Goal: Task Accomplishment & Management: Complete application form

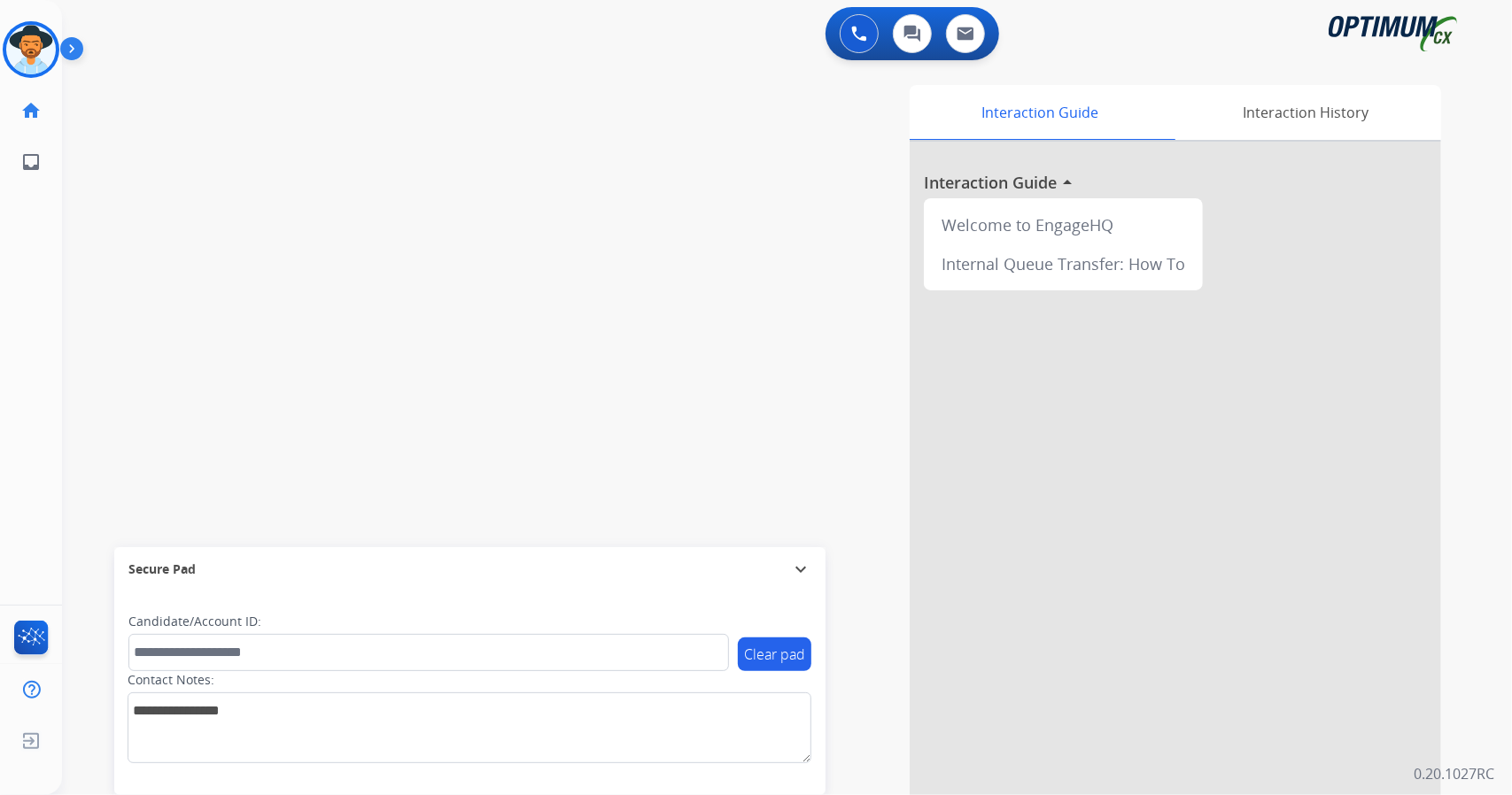
scroll to position [0, 4]
click at [20, 43] on img at bounding box center [27, 50] width 50 height 50
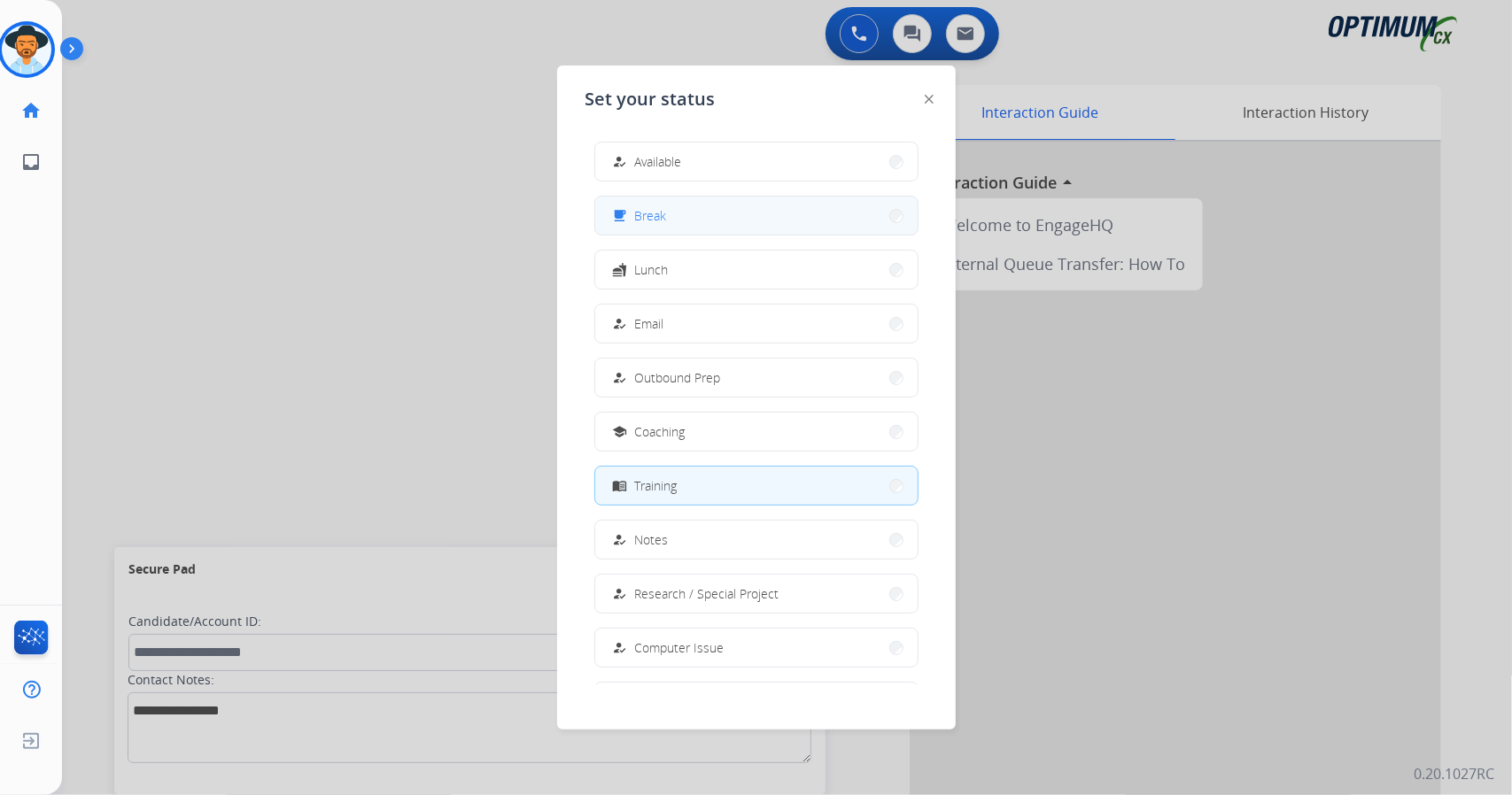
click at [760, 219] on button "free_breakfast Break" at bounding box center [756, 215] width 322 height 38
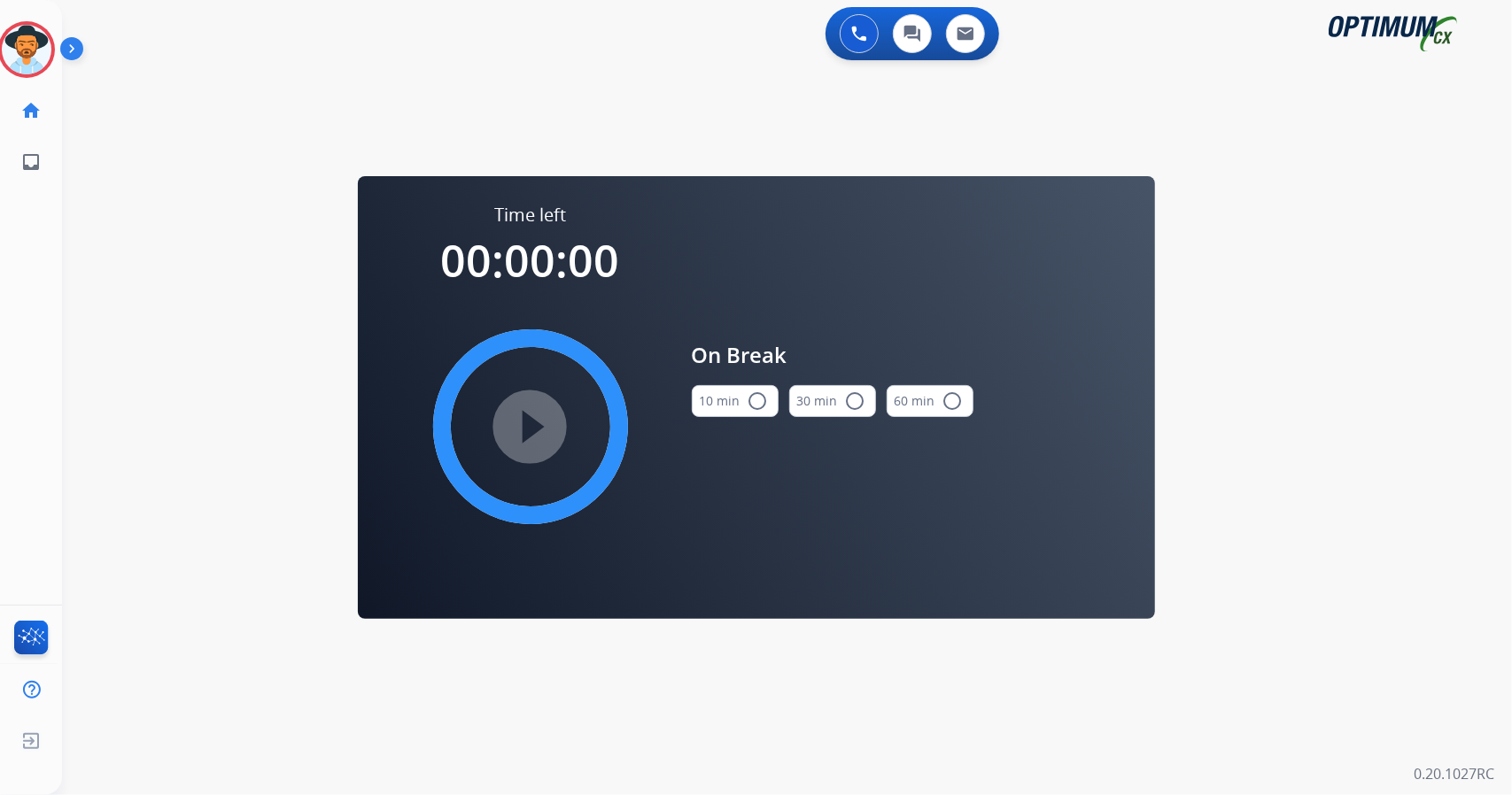
click at [730, 403] on button "10 min radio_button_unchecked" at bounding box center [735, 402] width 86 height 32
click at [535, 426] on mat-icon "play_circle_filled" at bounding box center [531, 427] width 21 height 21
click at [28, 58] on icon at bounding box center [27, 50] width 58 height 58
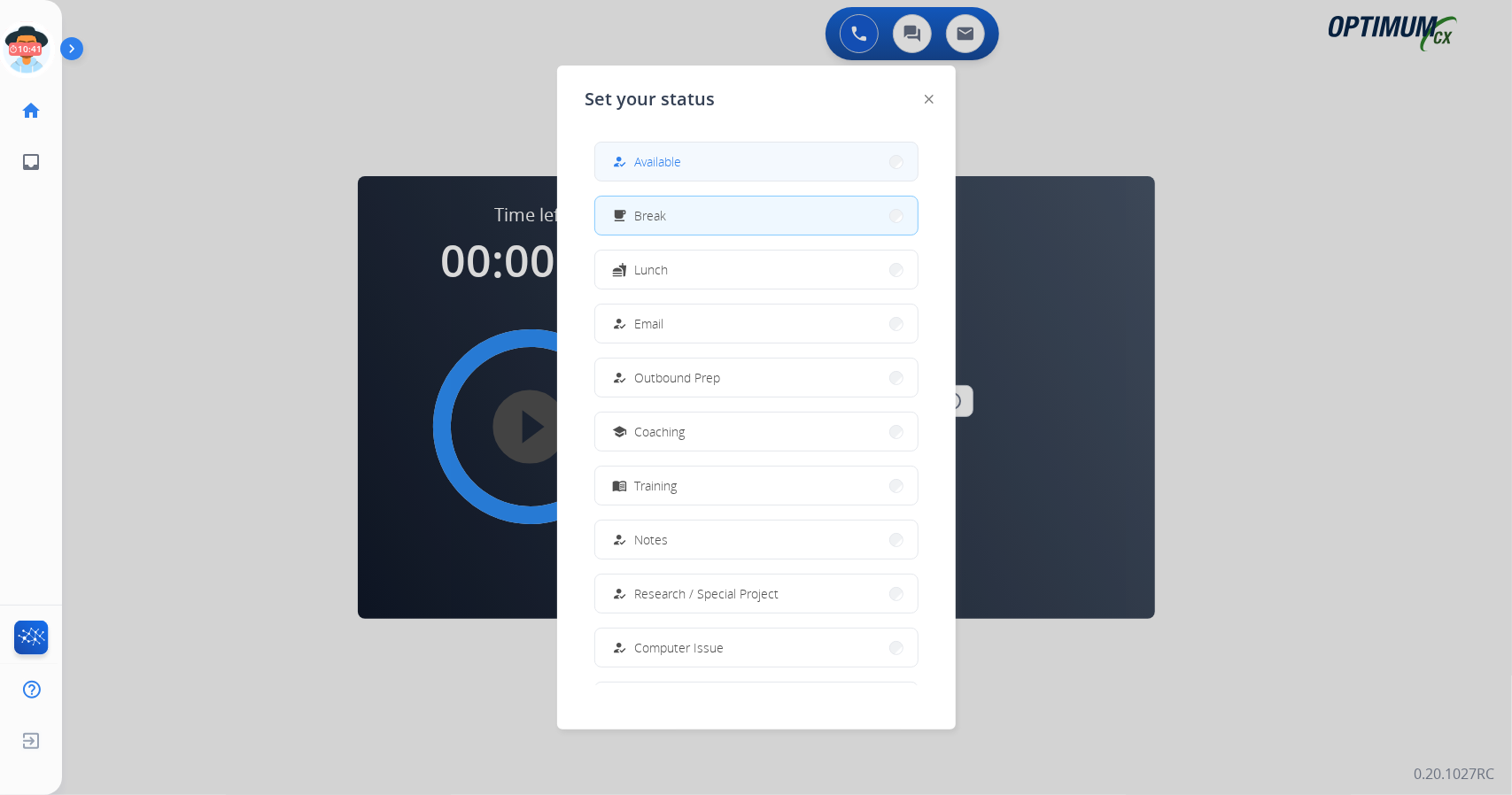
click at [788, 142] on div "how_to_reg Available" at bounding box center [756, 161] width 324 height 40
click at [790, 166] on button "how_to_reg Available" at bounding box center [756, 161] width 322 height 38
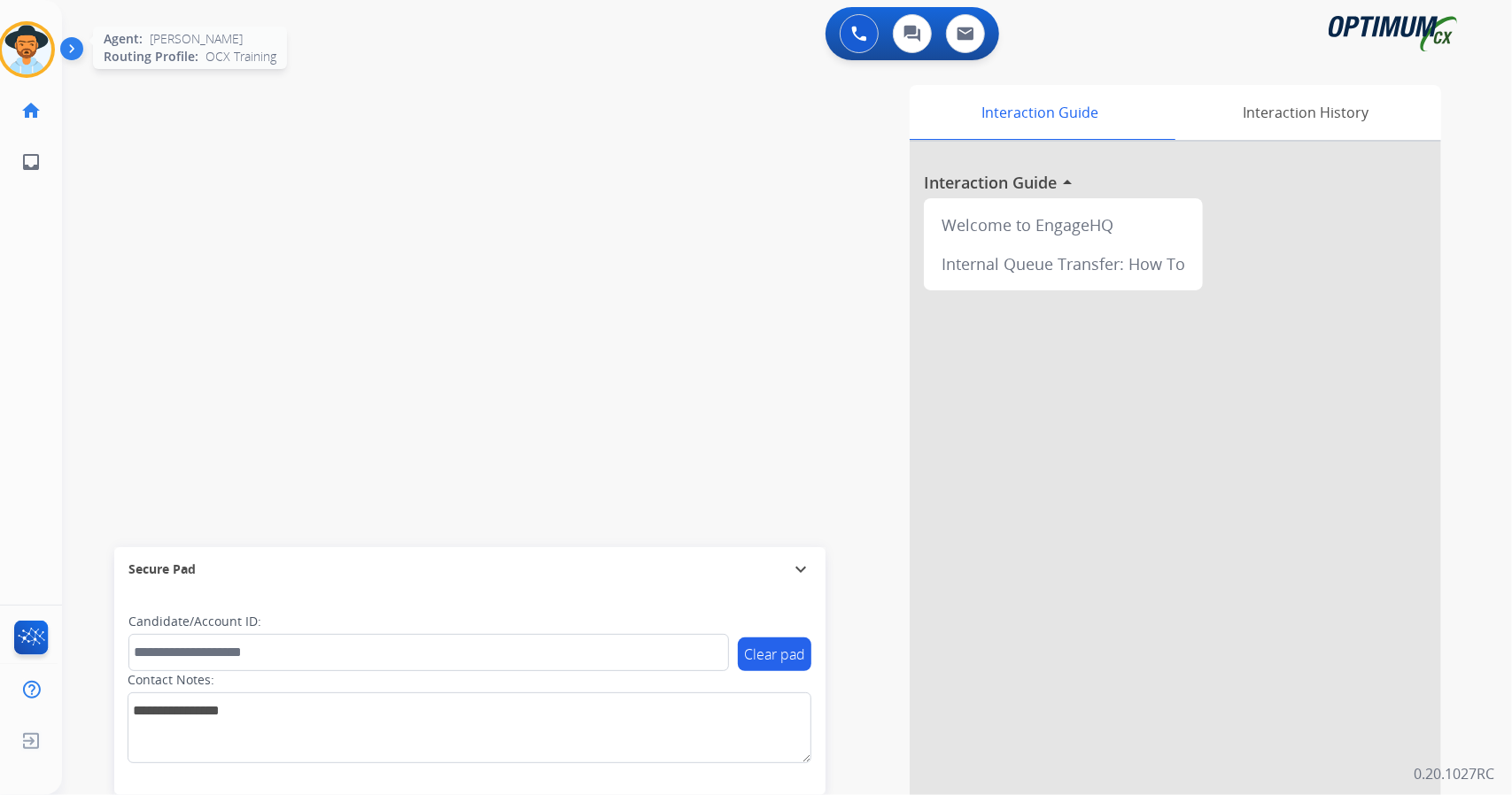
click at [37, 38] on img at bounding box center [27, 50] width 50 height 50
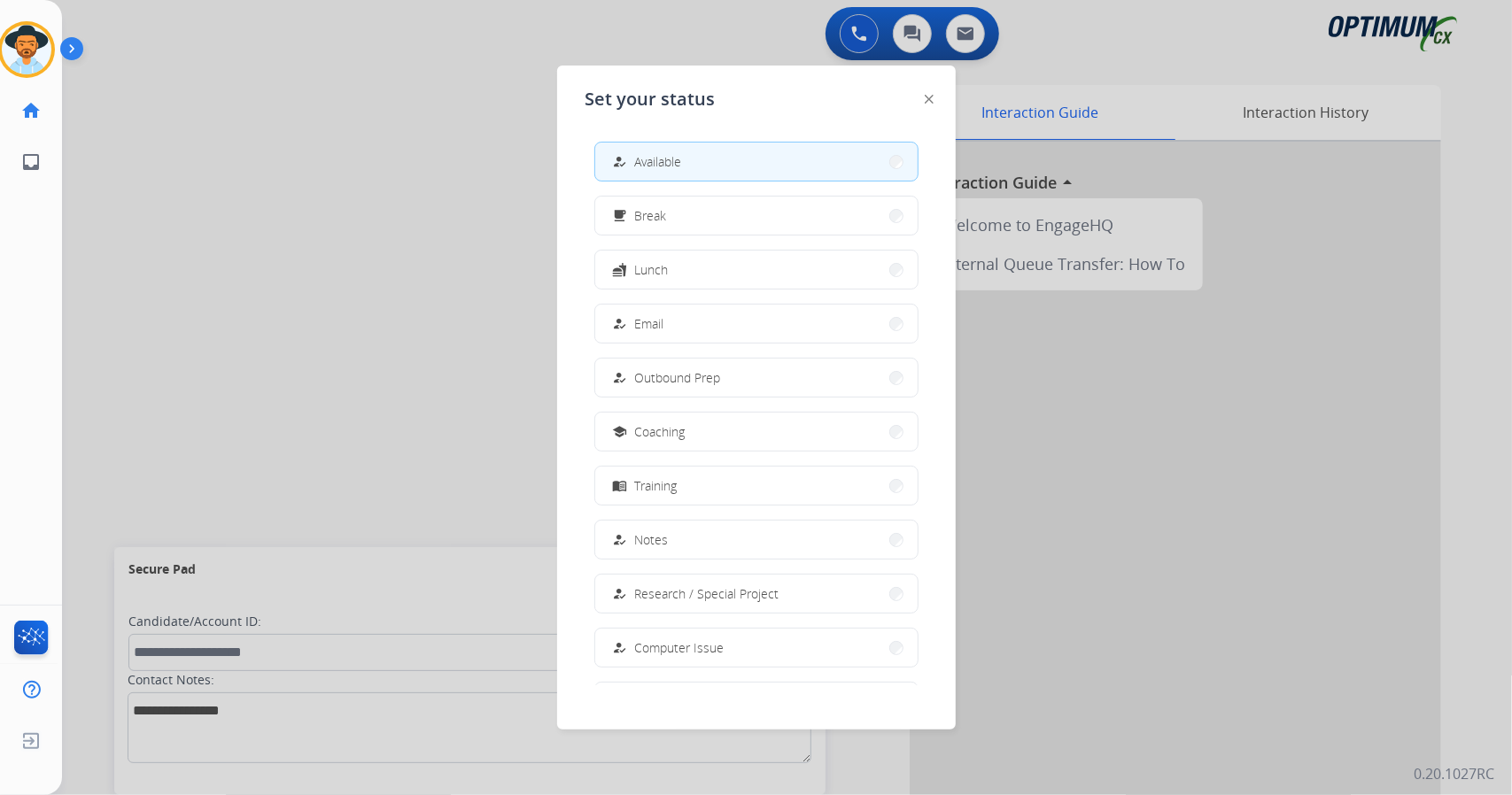
click at [354, 280] on div at bounding box center [756, 397] width 1512 height 795
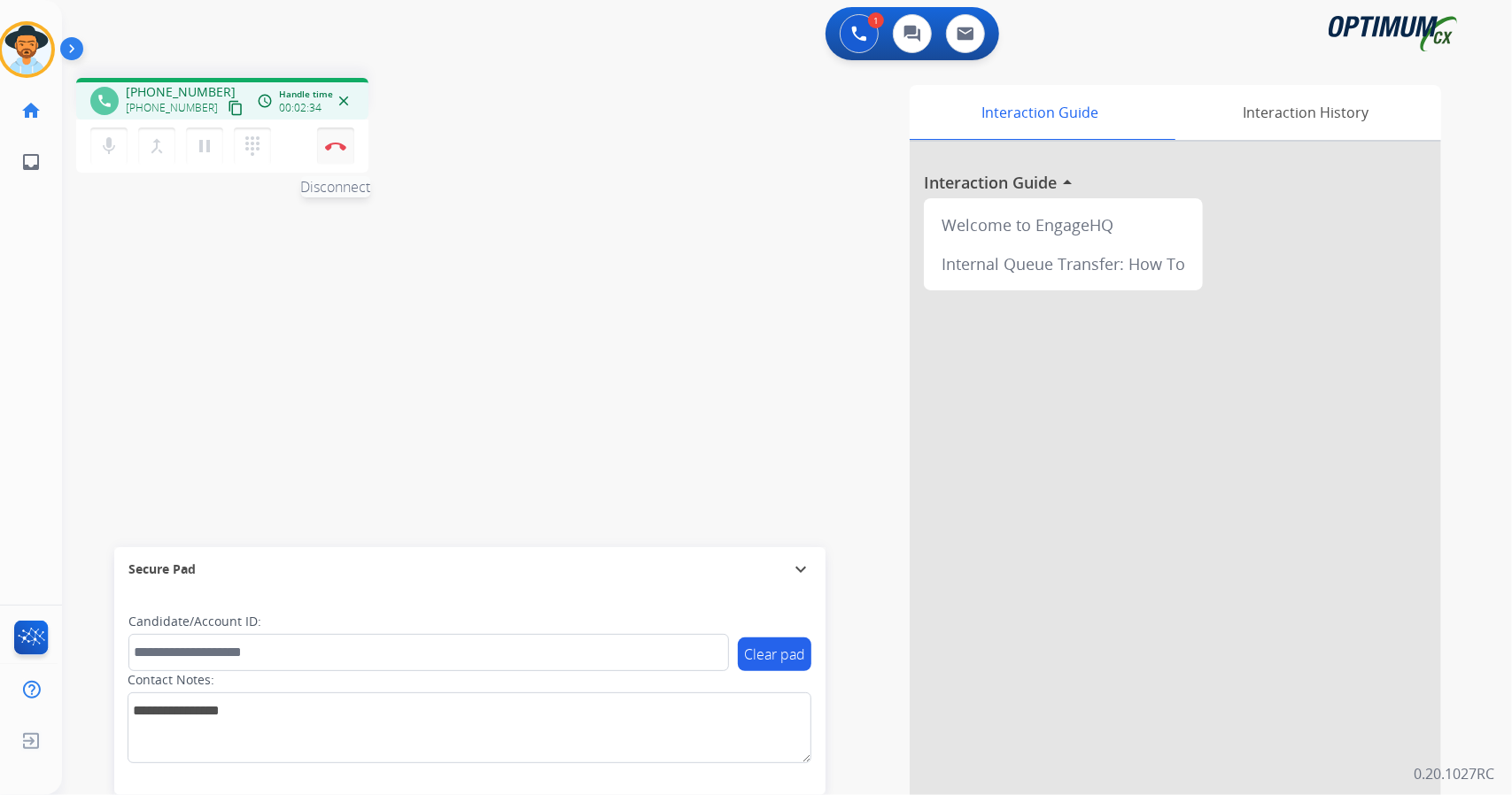
click at [331, 155] on button "Disconnect" at bounding box center [336, 146] width 37 height 37
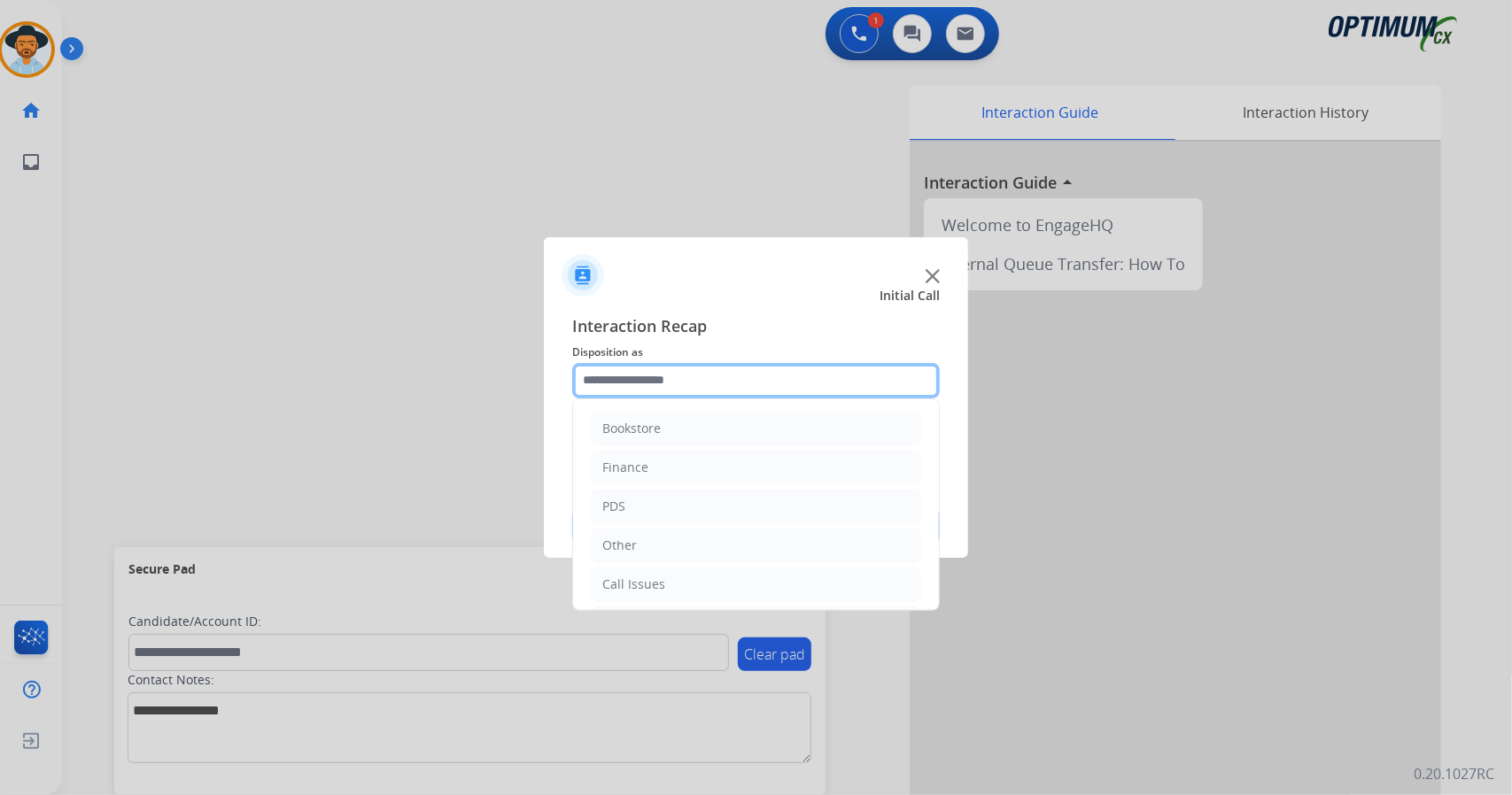
click at [679, 368] on input "text" at bounding box center [756, 381] width 368 height 36
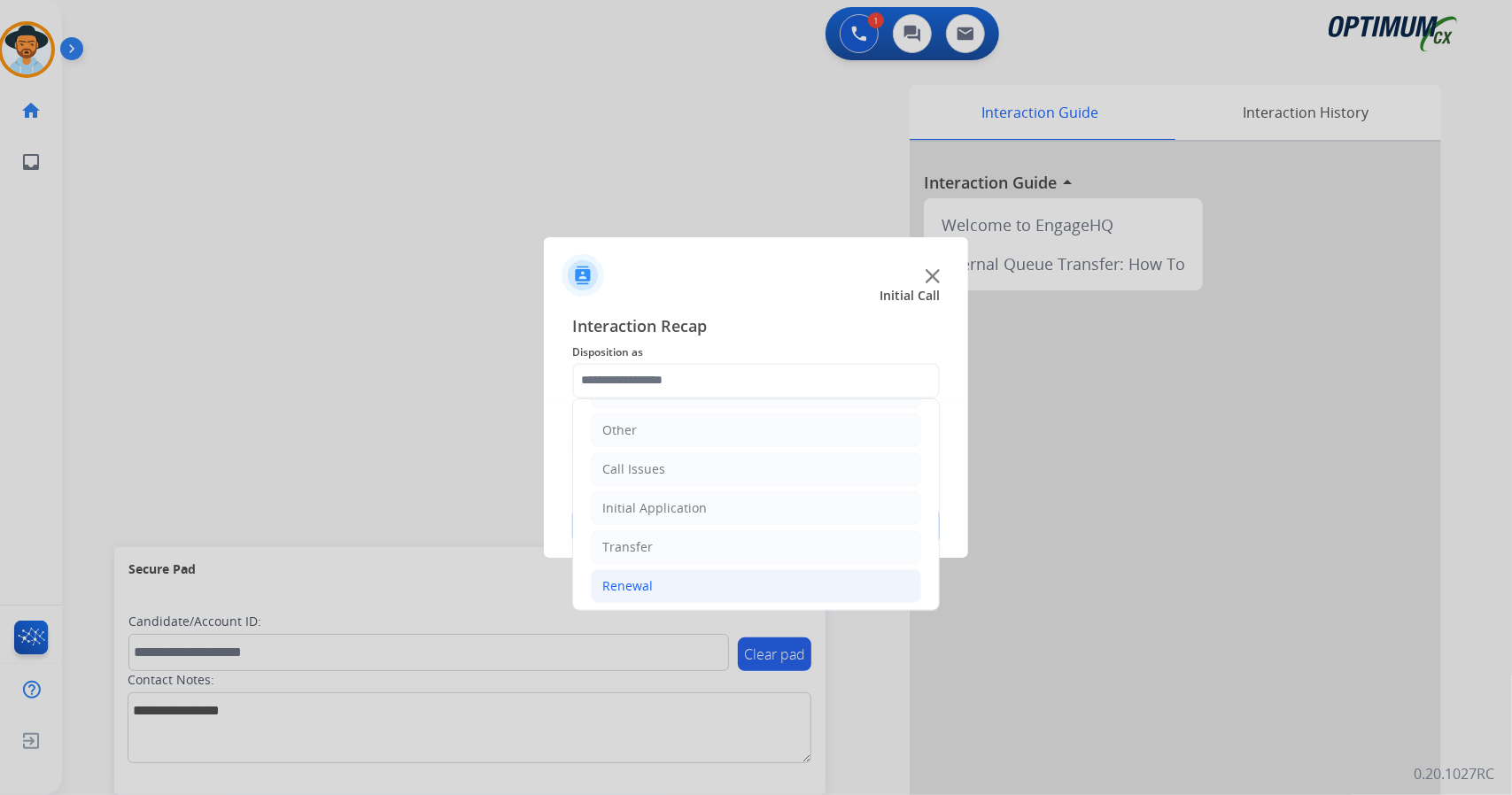
click at [680, 586] on li "Renewal" at bounding box center [755, 587] width 330 height 34
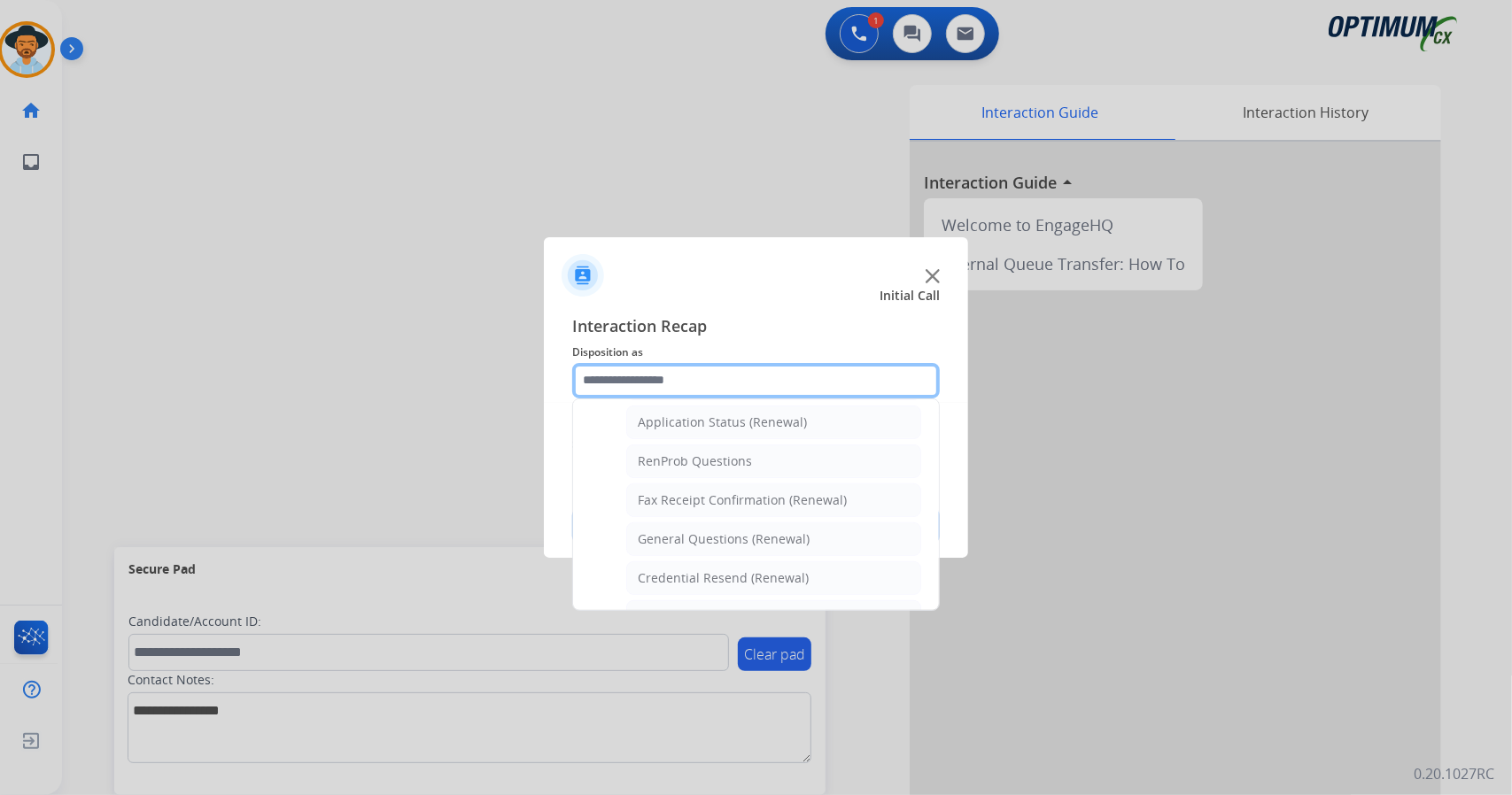
scroll to position [412, 0]
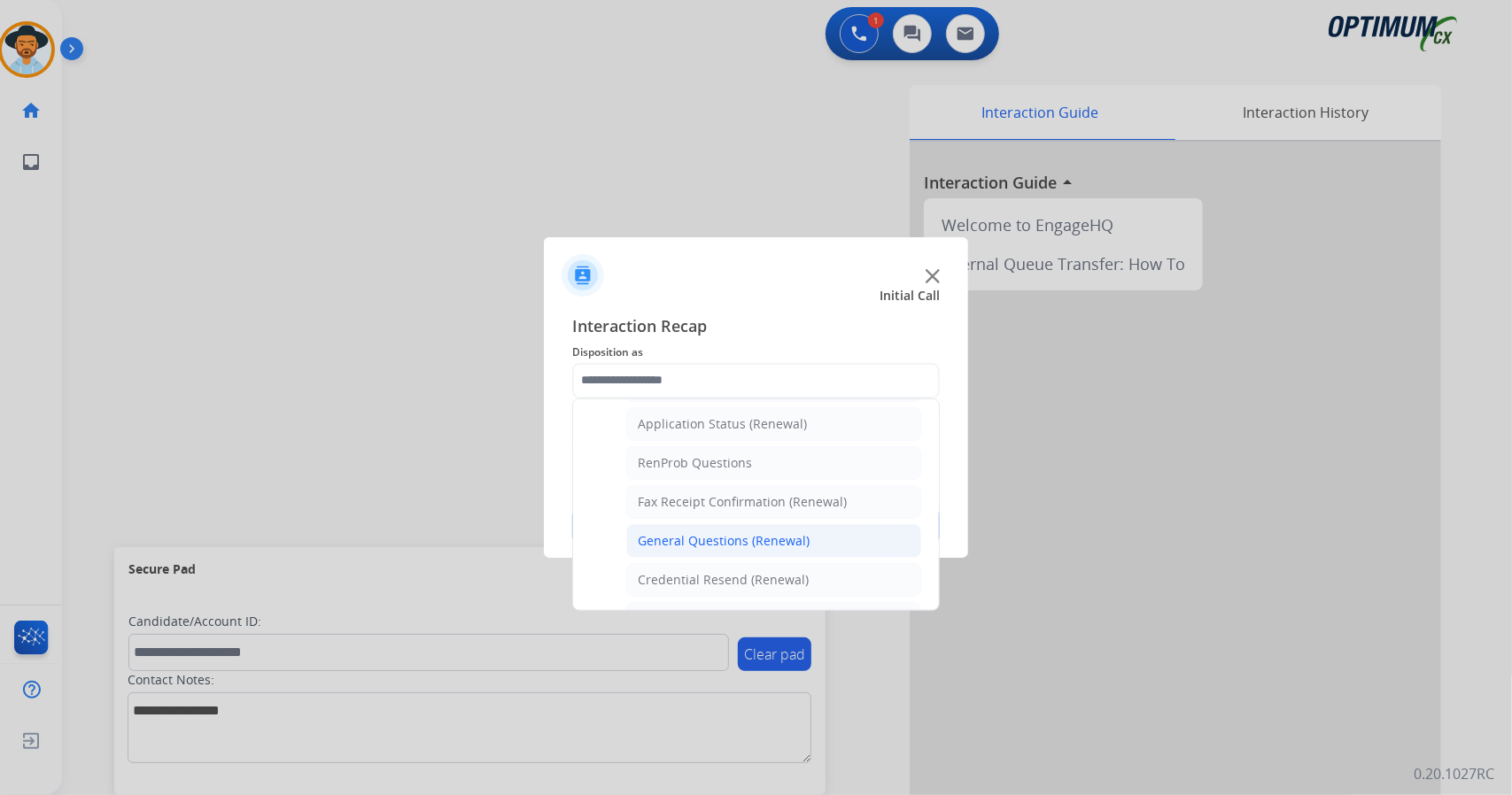
click at [719, 532] on div "General Questions (Renewal)" at bounding box center [723, 541] width 172 height 18
type input "**********"
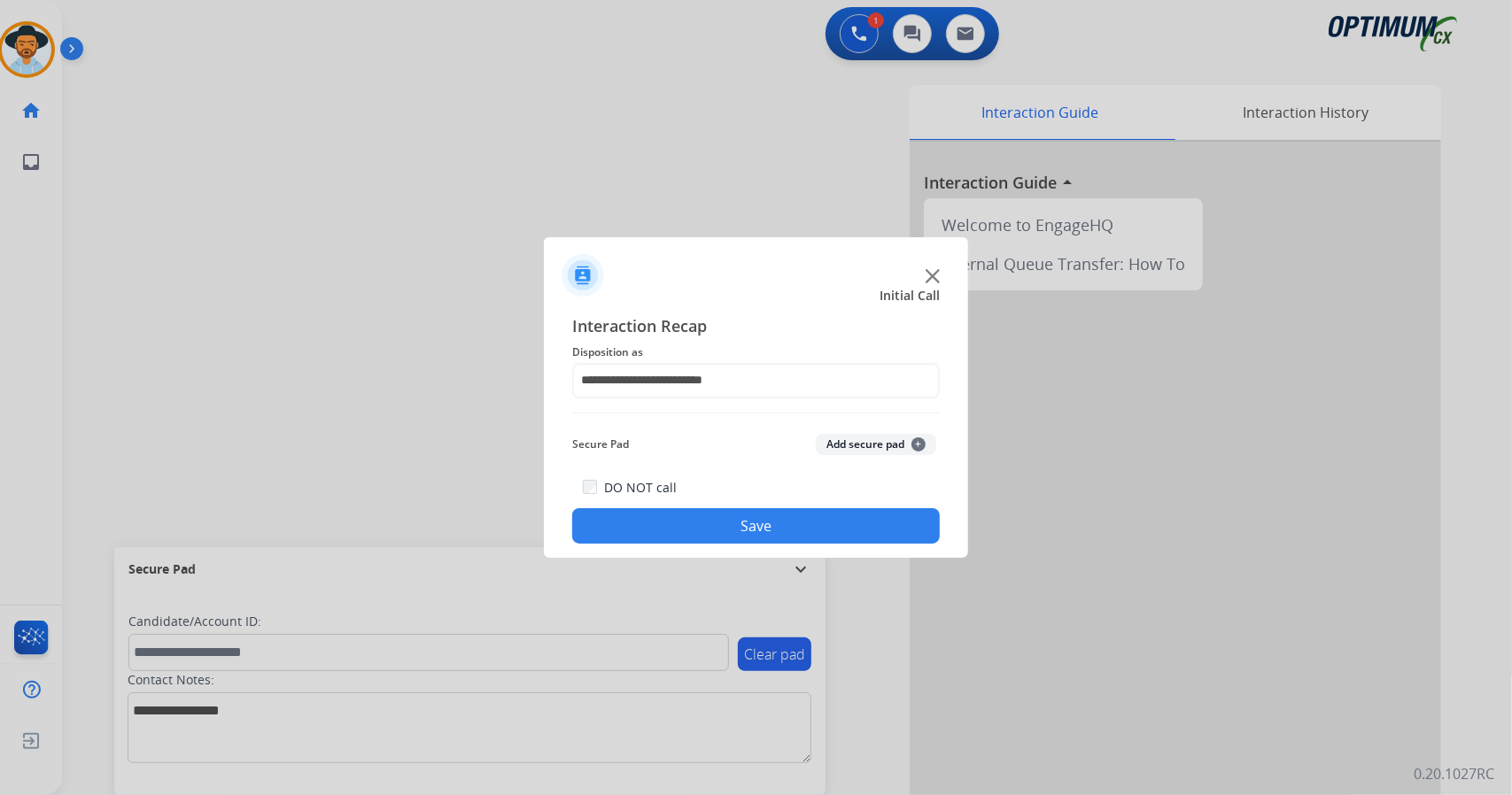
click at [719, 523] on button "Save" at bounding box center [756, 526] width 368 height 36
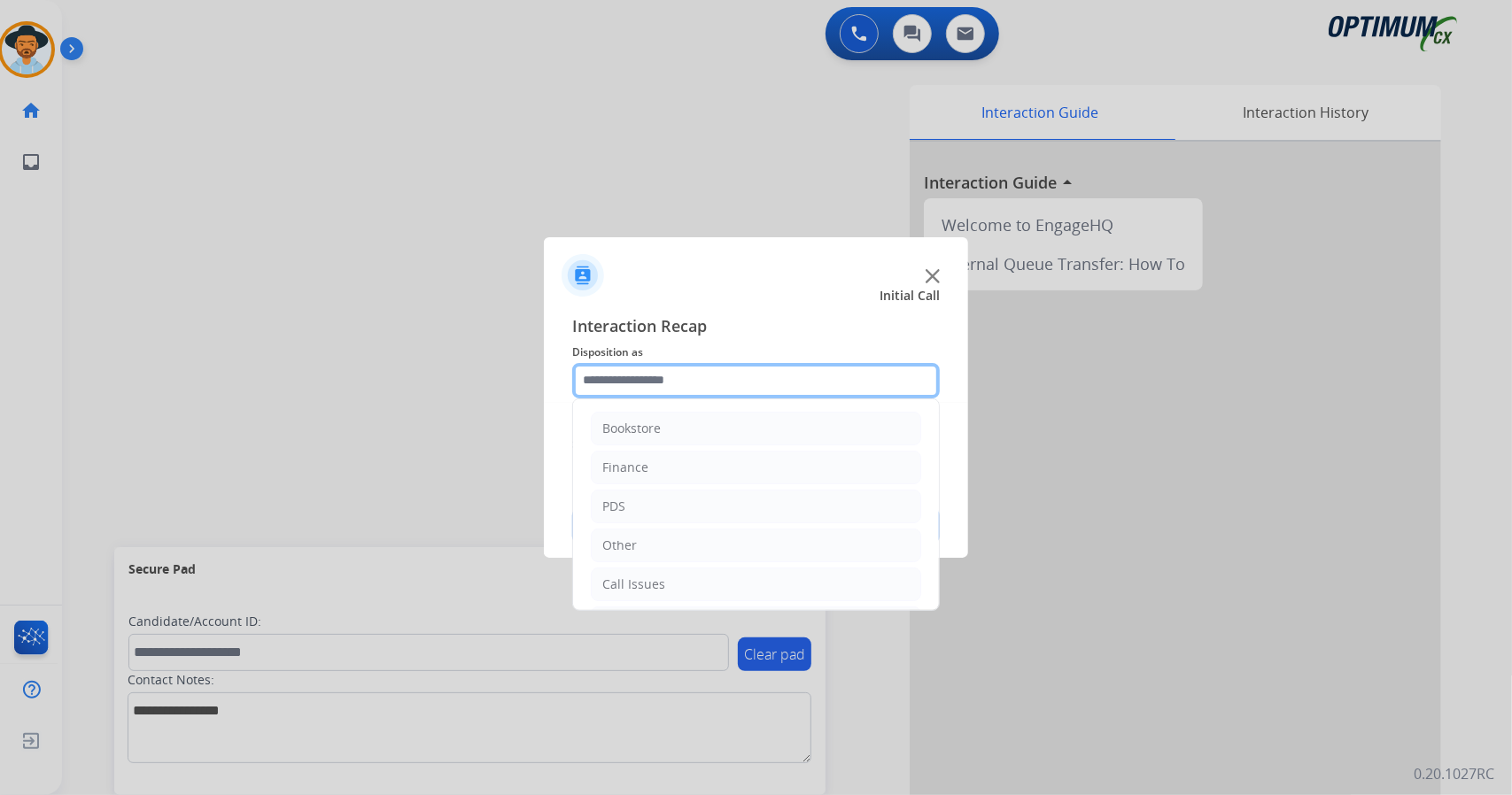
click at [608, 366] on input "text" at bounding box center [756, 381] width 368 height 36
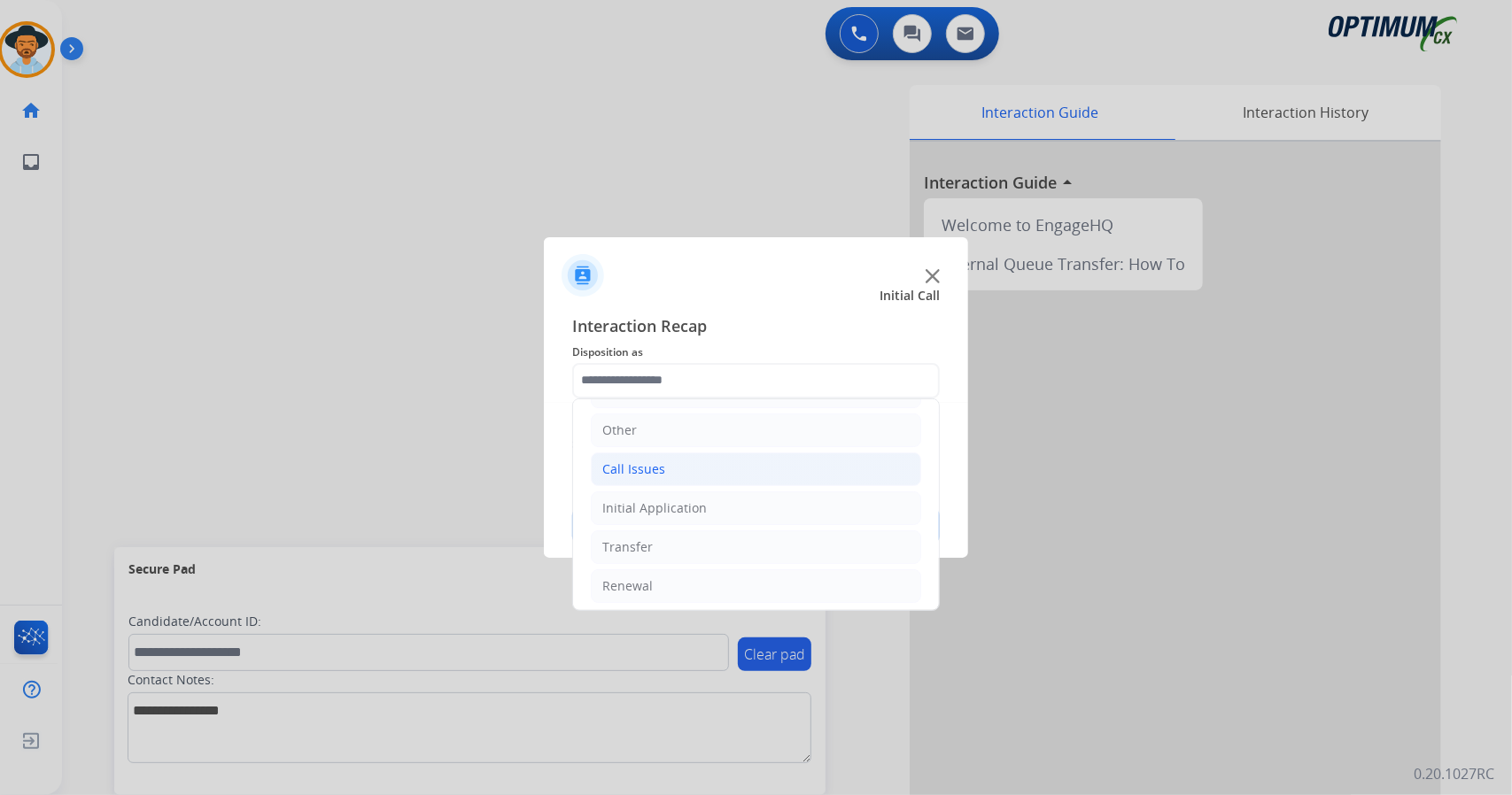
click at [719, 456] on li "Call Issues" at bounding box center [755, 469] width 330 height 34
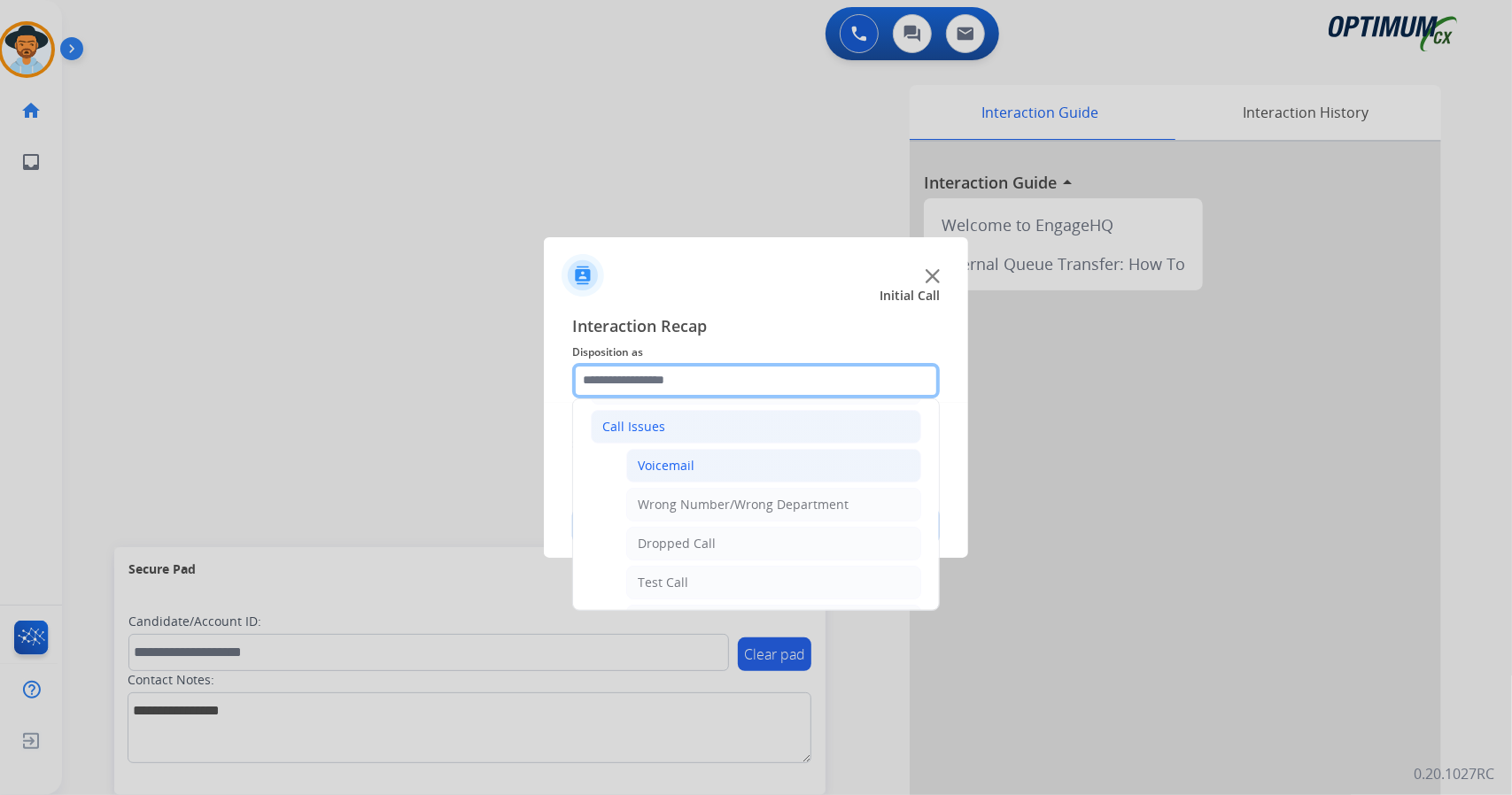
scroll to position [157, 0]
click at [752, 514] on li "Wrong Number/Wrong Department" at bounding box center [773, 506] width 295 height 34
type input "**********"
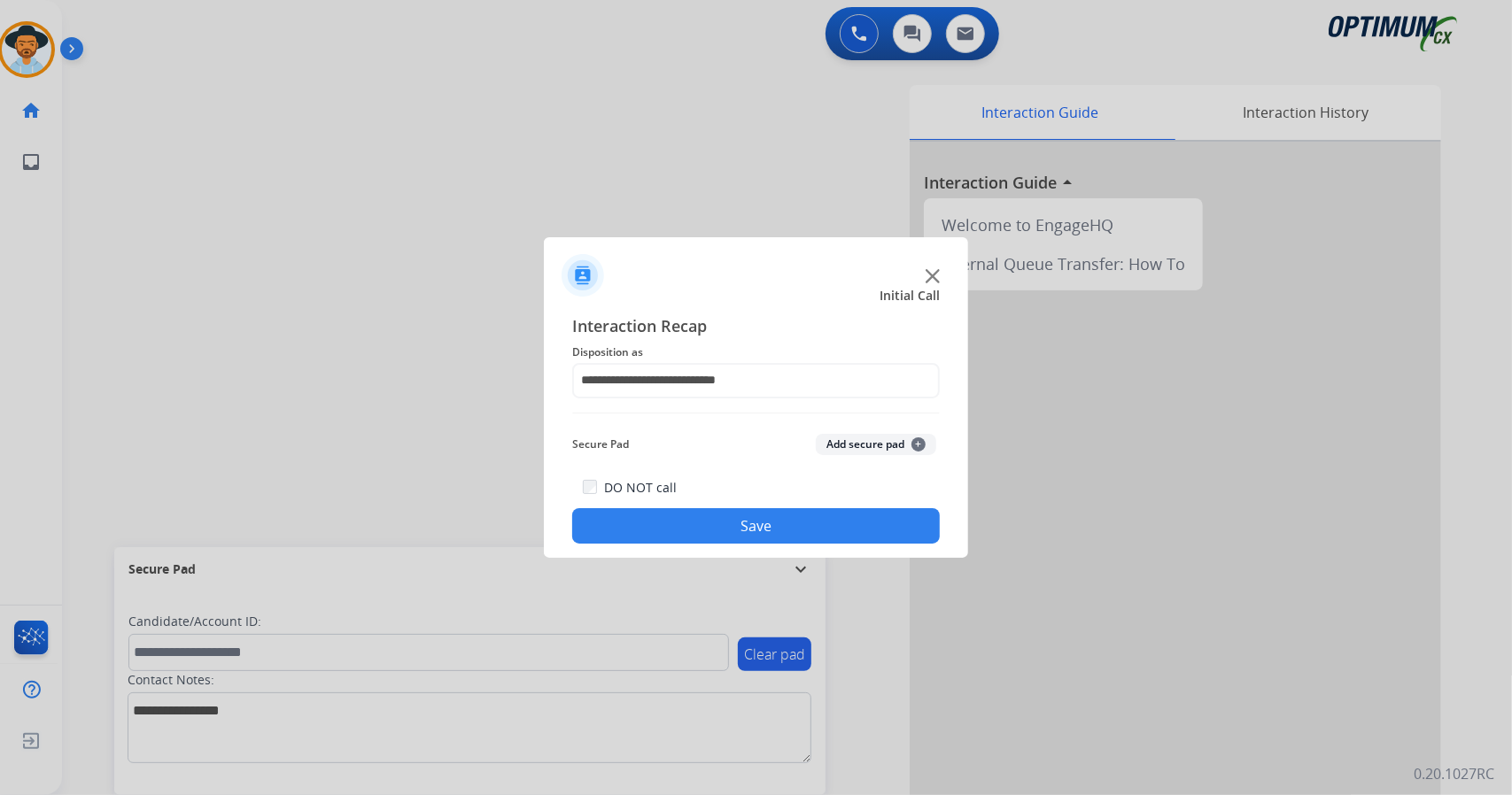
click at [758, 529] on button "Save" at bounding box center [756, 526] width 368 height 36
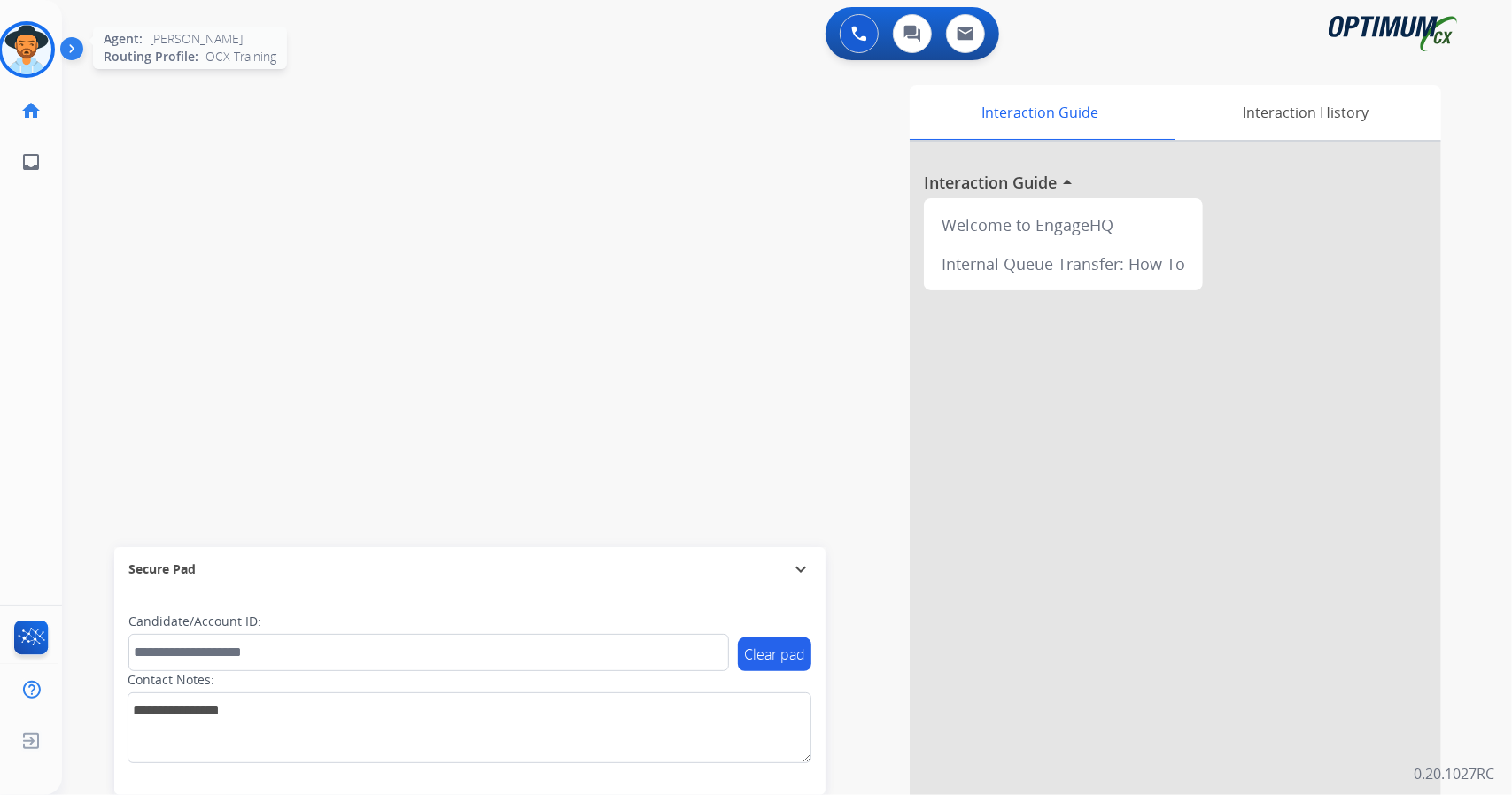
click at [36, 59] on img at bounding box center [27, 50] width 50 height 50
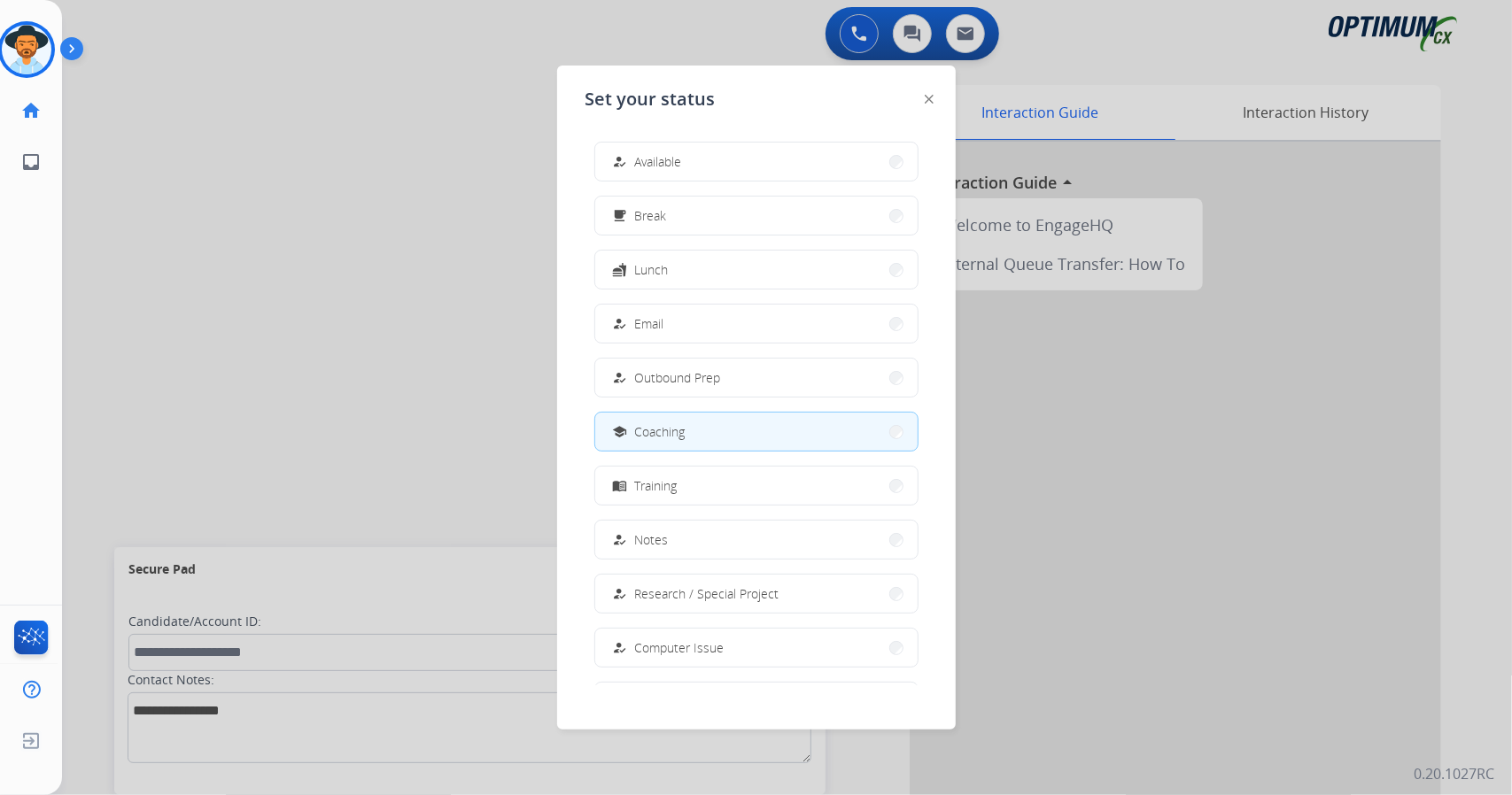
scroll to position [166, 0]
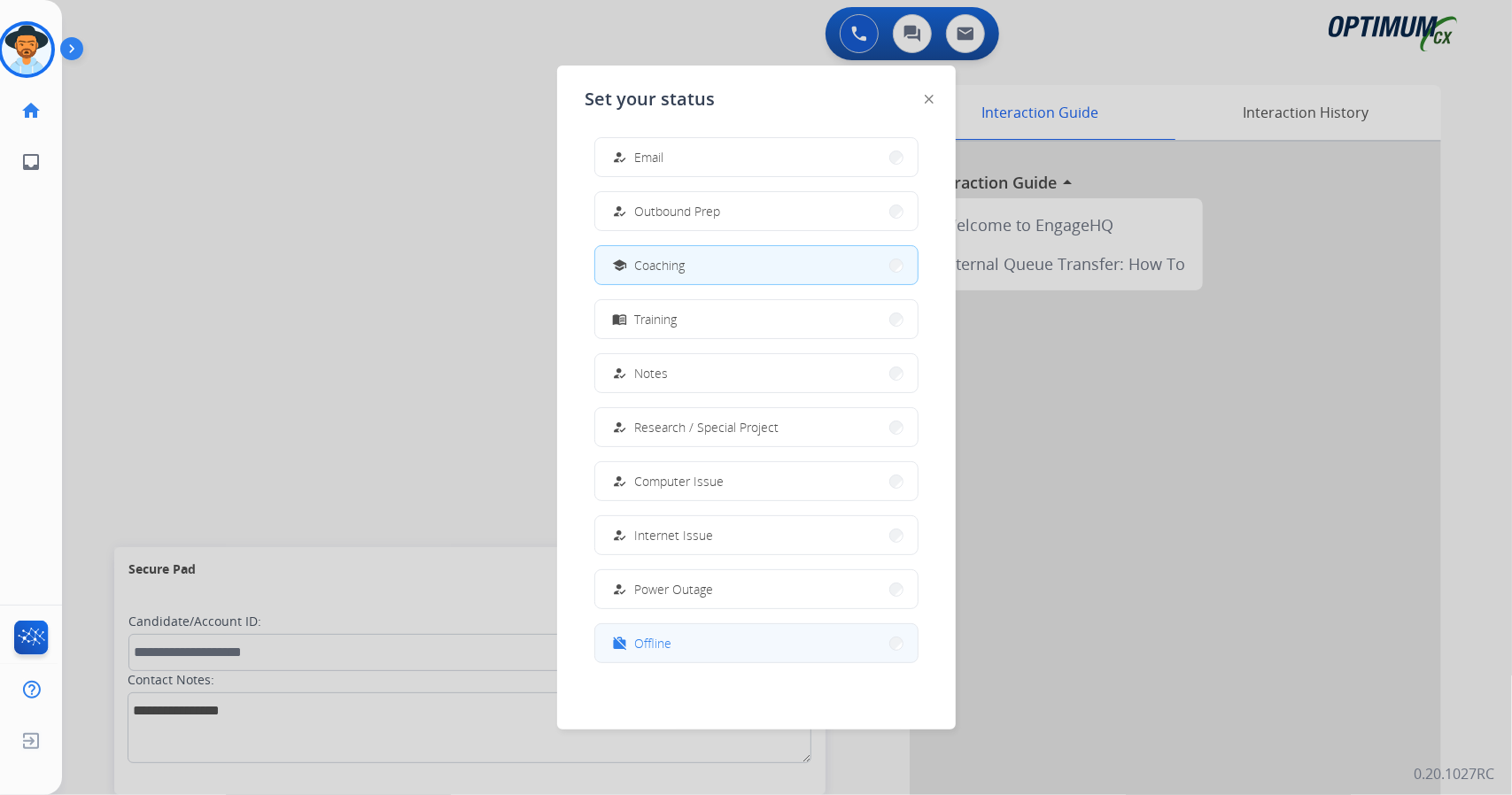
click at [713, 654] on button "work_off Offline" at bounding box center [756, 643] width 322 height 38
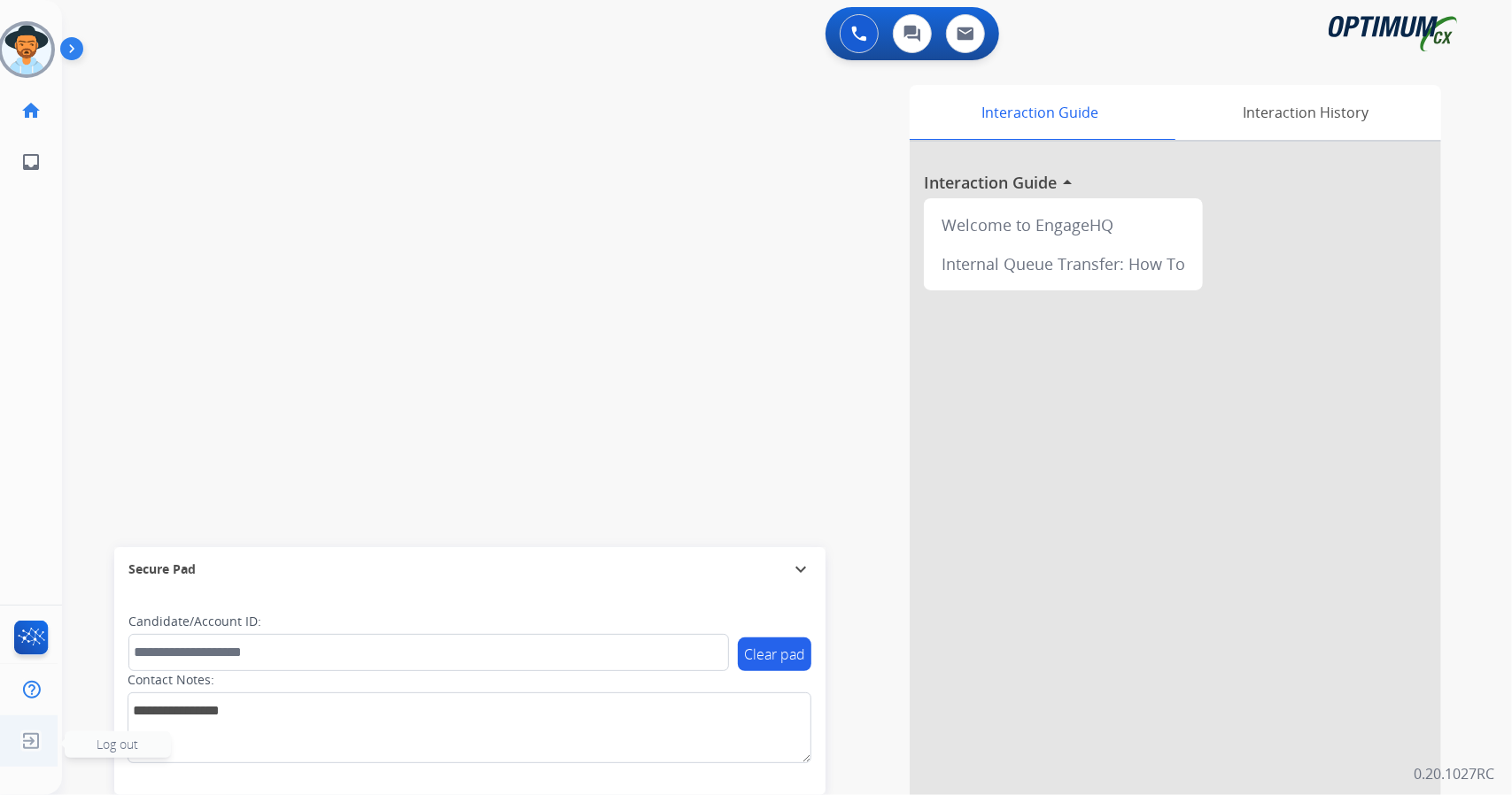
click at [34, 742] on img at bounding box center [31, 742] width 32 height 34
